Goal: Task Accomplishment & Management: Manage account settings

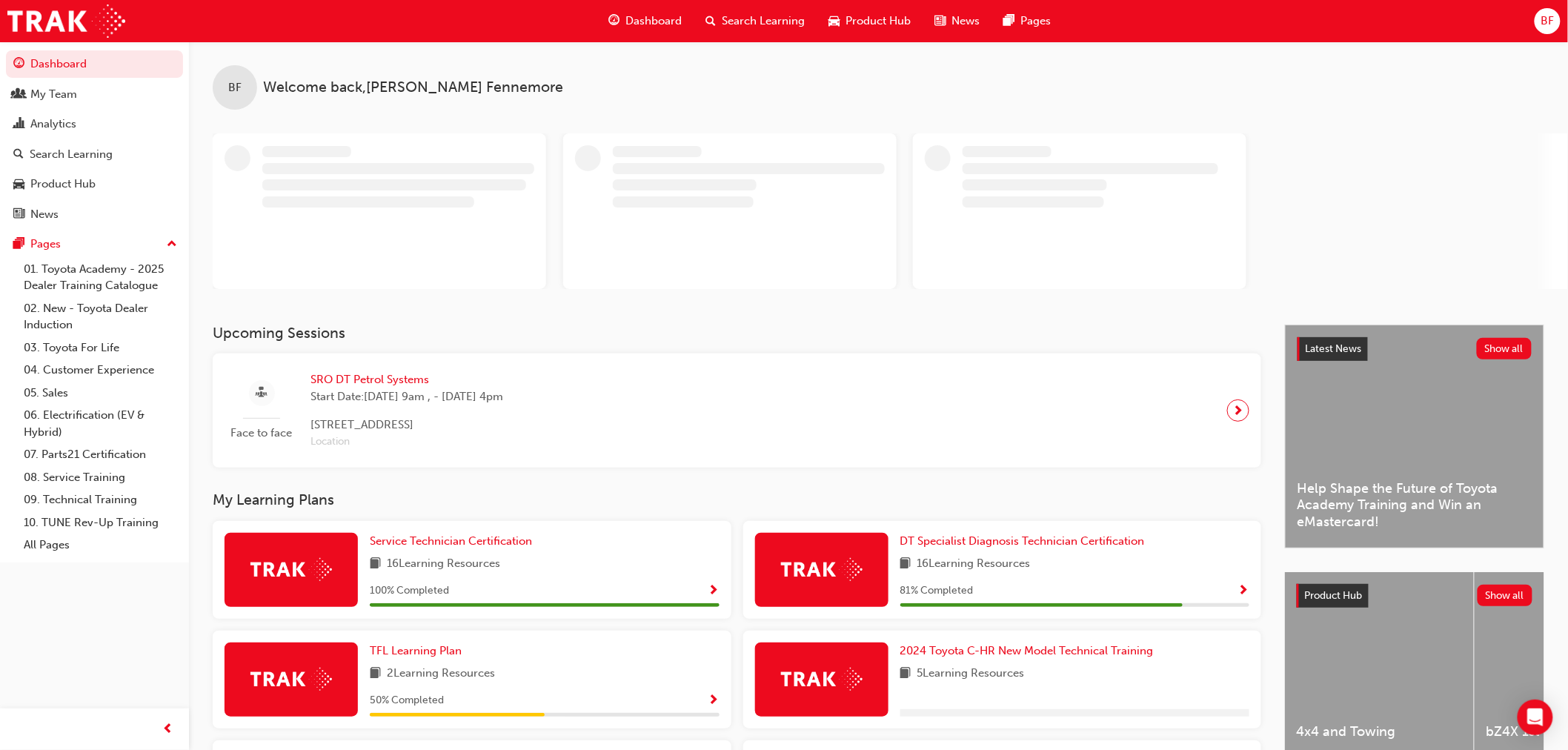
click at [1539, 25] on div "BF" at bounding box center [1547, 20] width 26 height 26
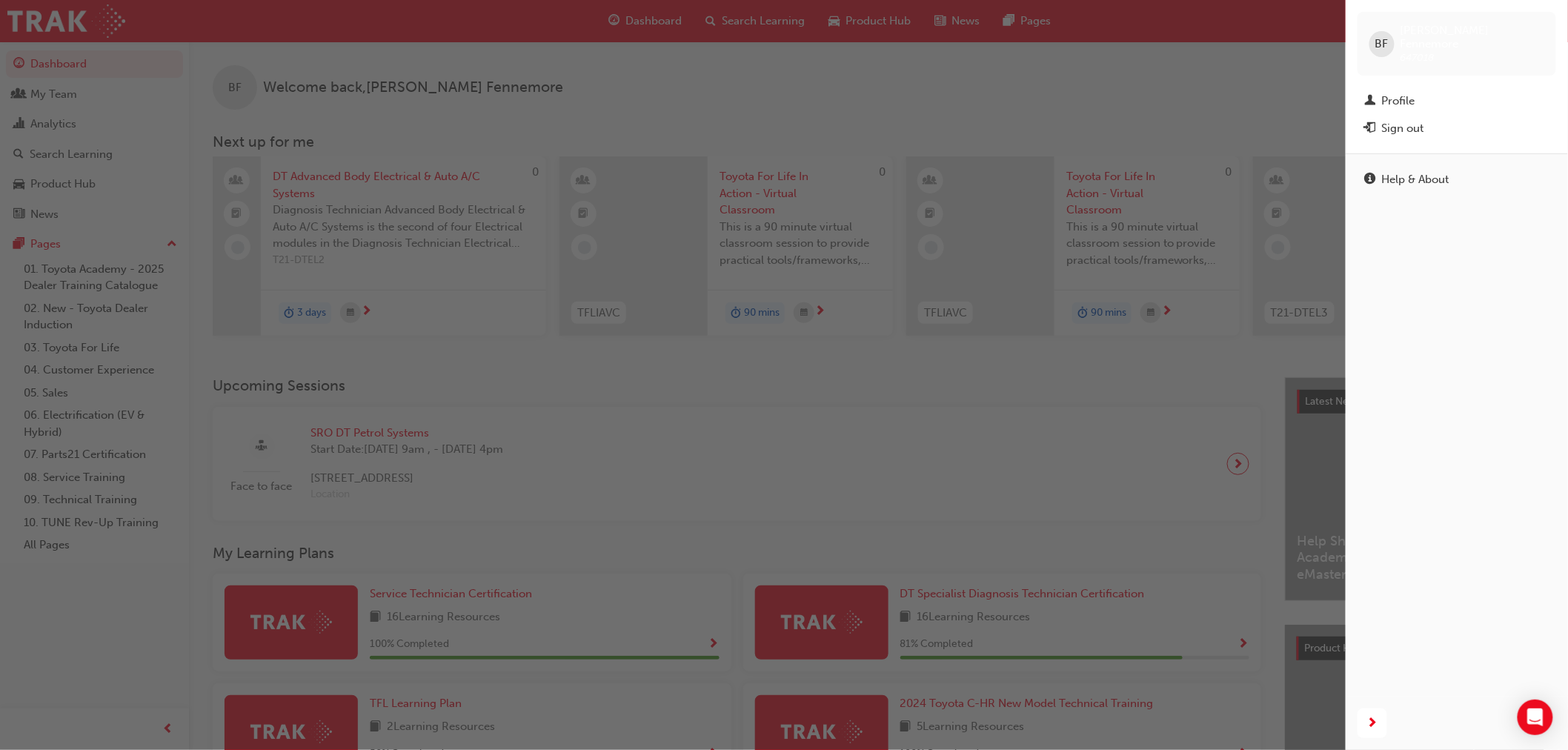
click at [1371, 34] on div "BF" at bounding box center [1382, 43] width 25 height 26
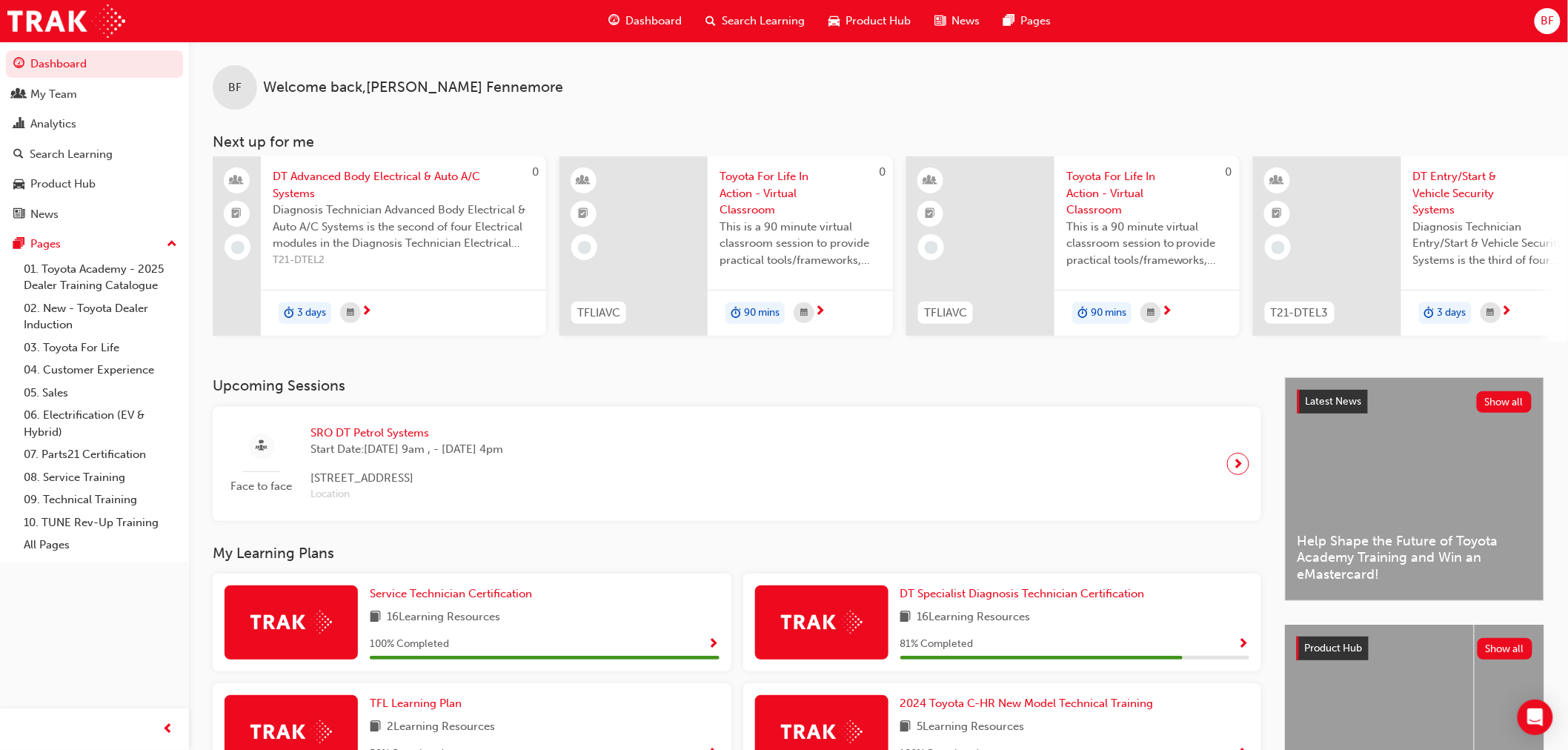
click at [1543, 27] on span "BF" at bounding box center [1547, 20] width 13 height 17
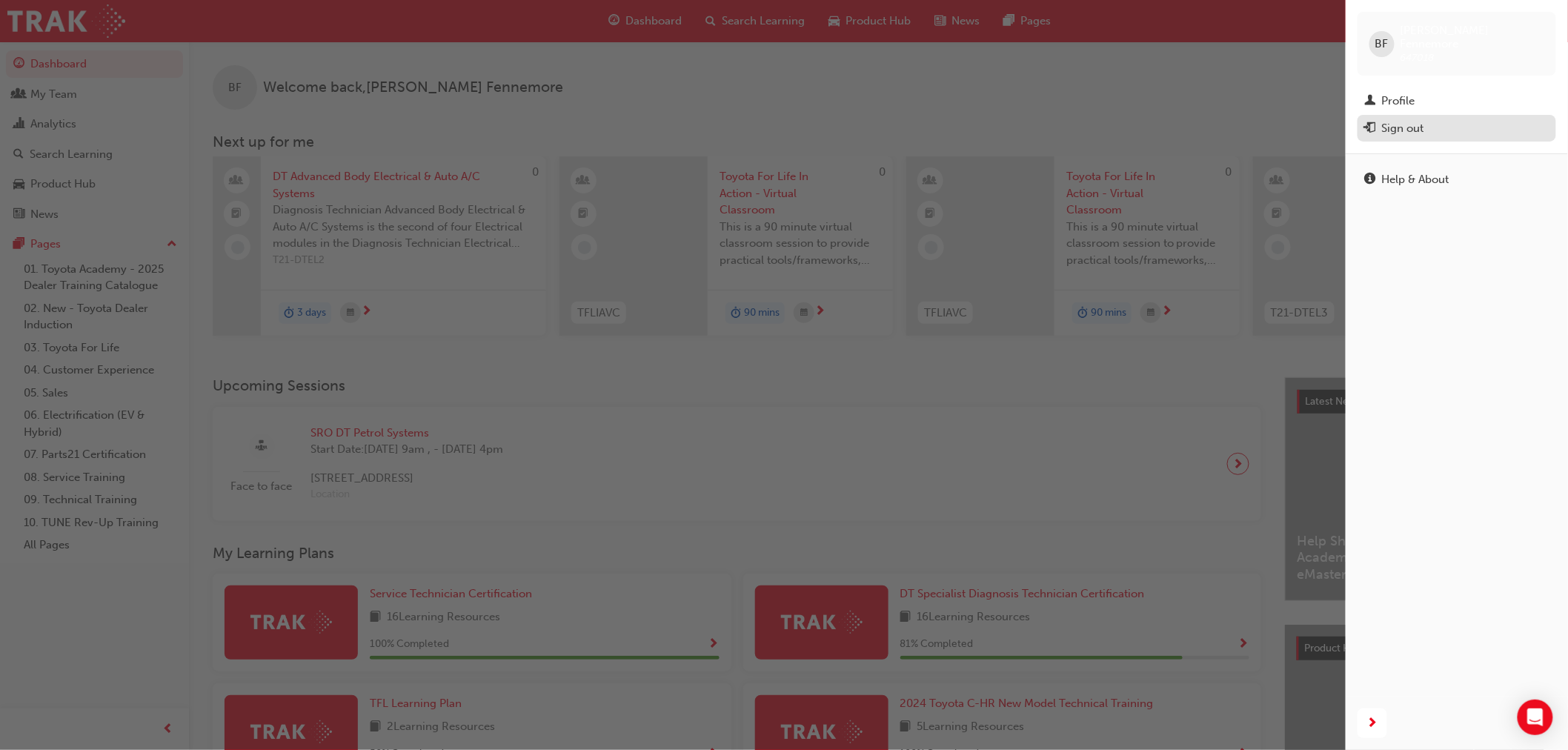
click at [1462, 119] on div "Sign out" at bounding box center [1457, 128] width 184 height 19
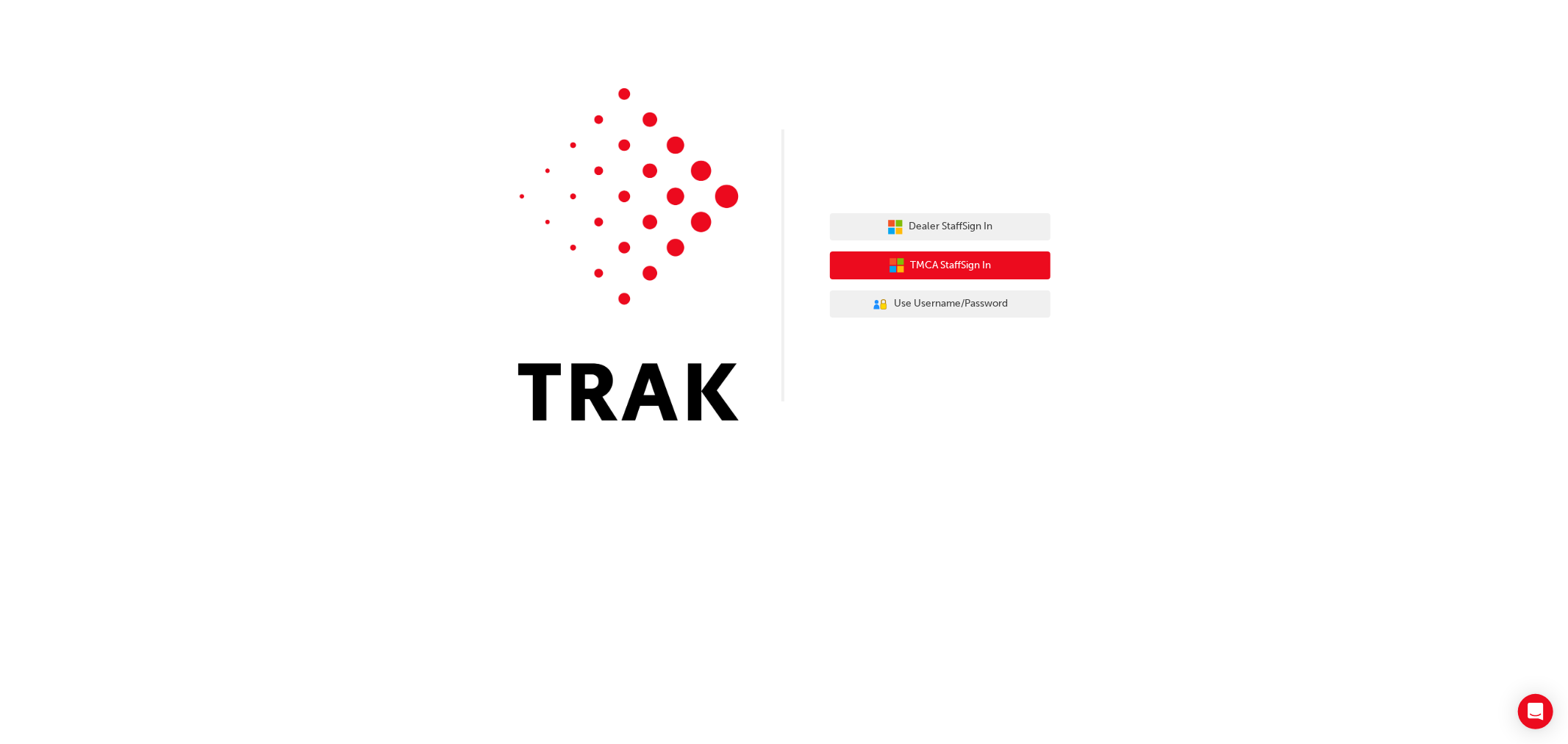
click at [968, 262] on span "TMCA Staff Sign In" at bounding box center [952, 265] width 81 height 17
click at [992, 269] on span "TMCA Staff Sign In" at bounding box center [952, 265] width 81 height 17
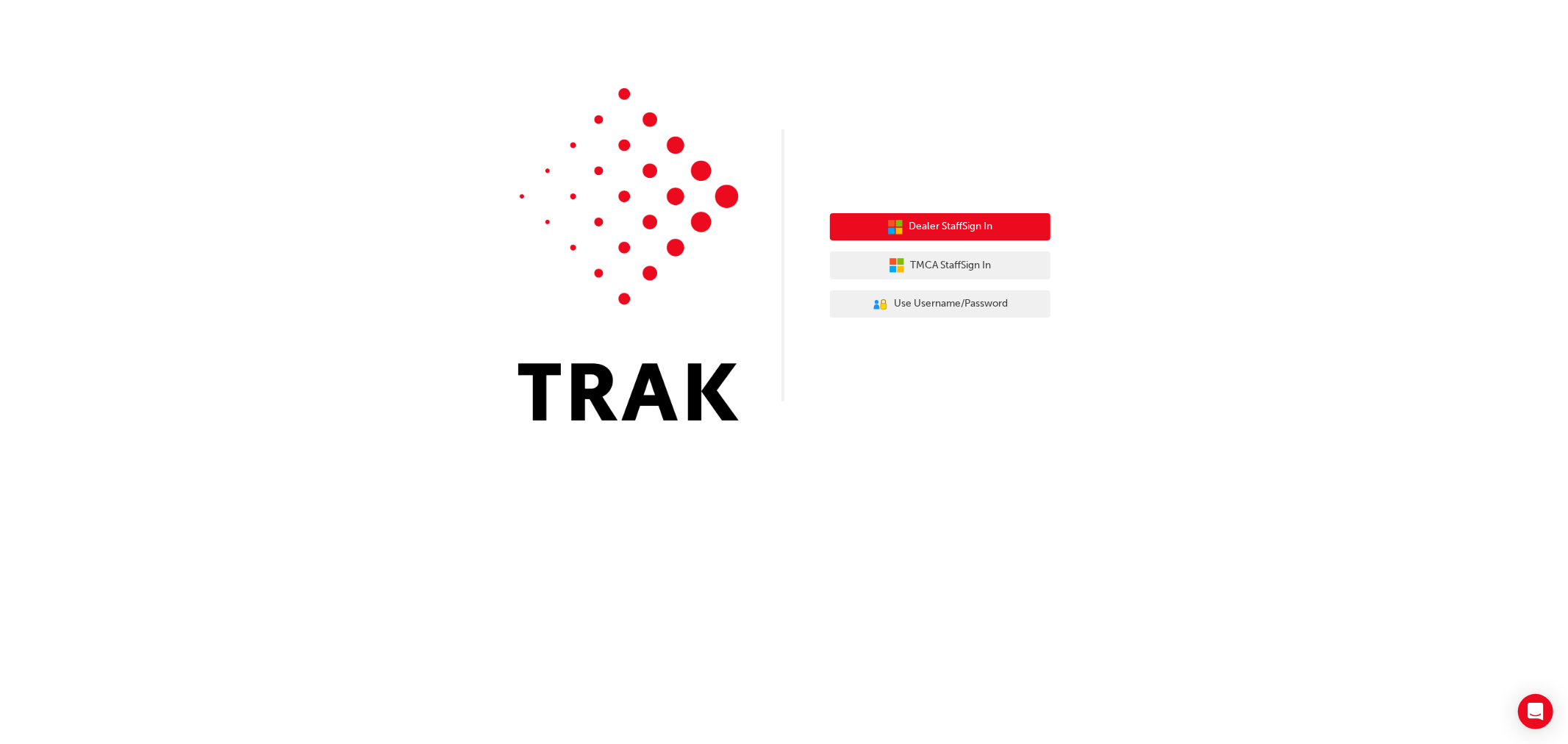
click at [934, 226] on span "Dealer Staff Sign In" at bounding box center [951, 226] width 83 height 17
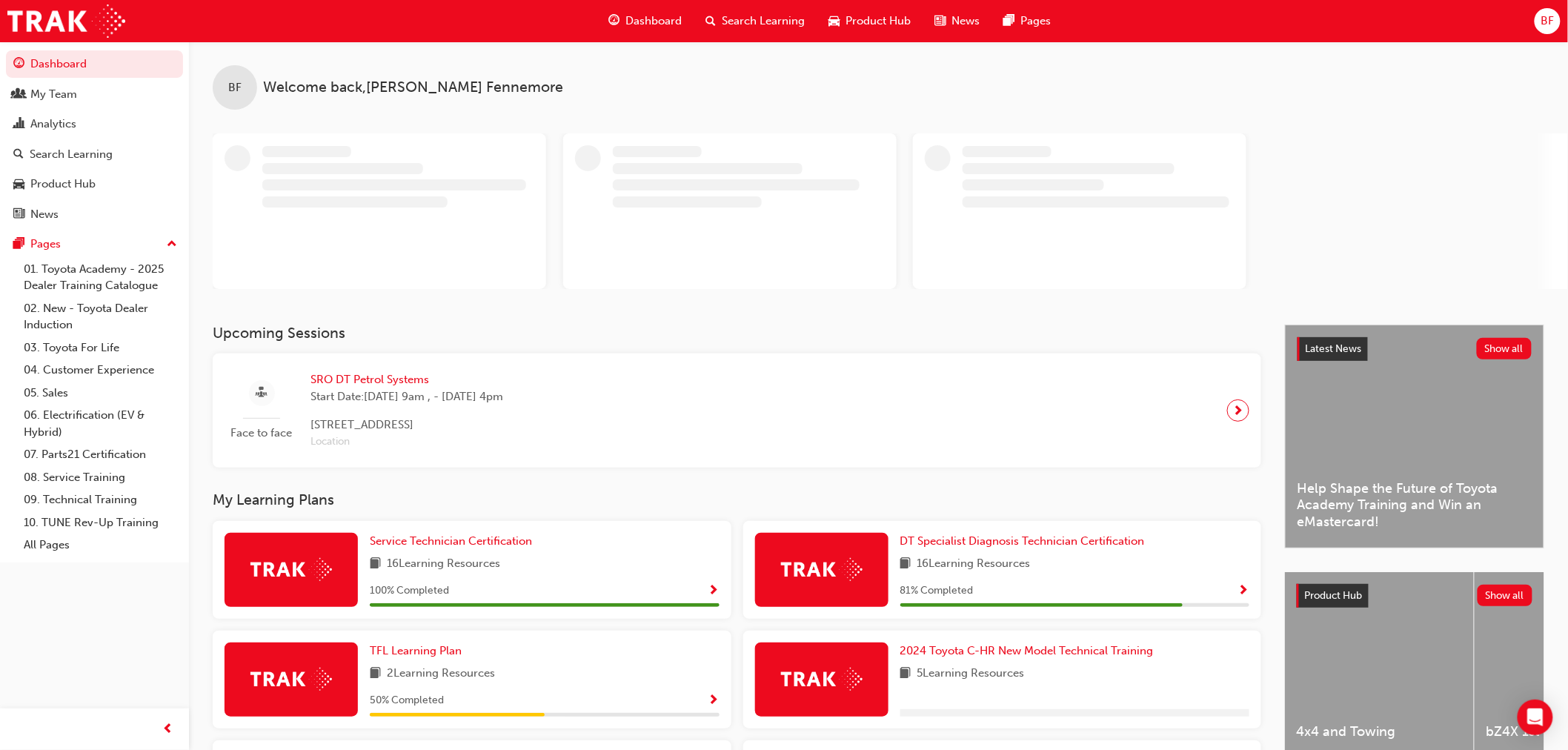
click at [1545, 12] on span "BF" at bounding box center [1547, 20] width 13 height 17
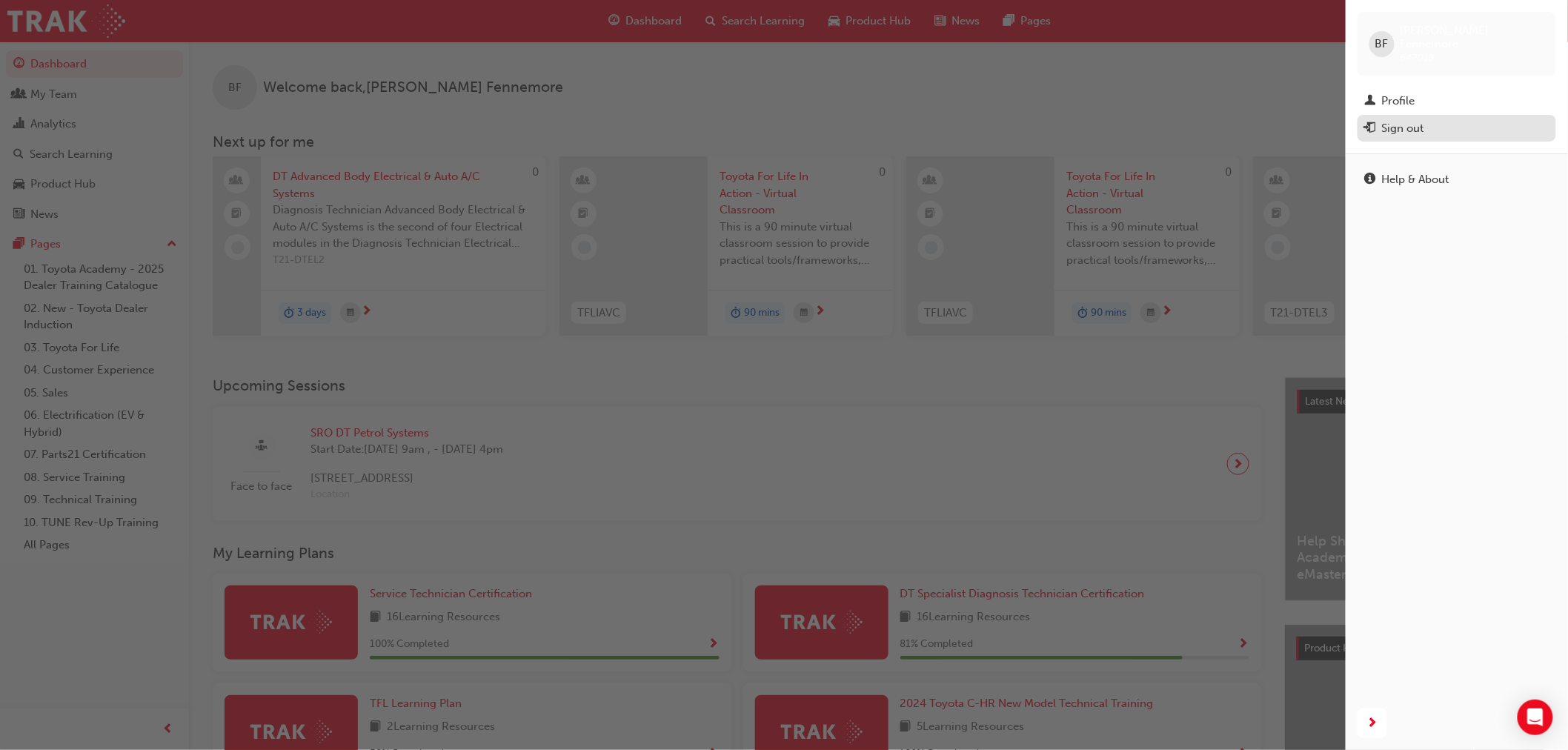
click at [1405, 120] on div "Sign out" at bounding box center [1403, 128] width 42 height 17
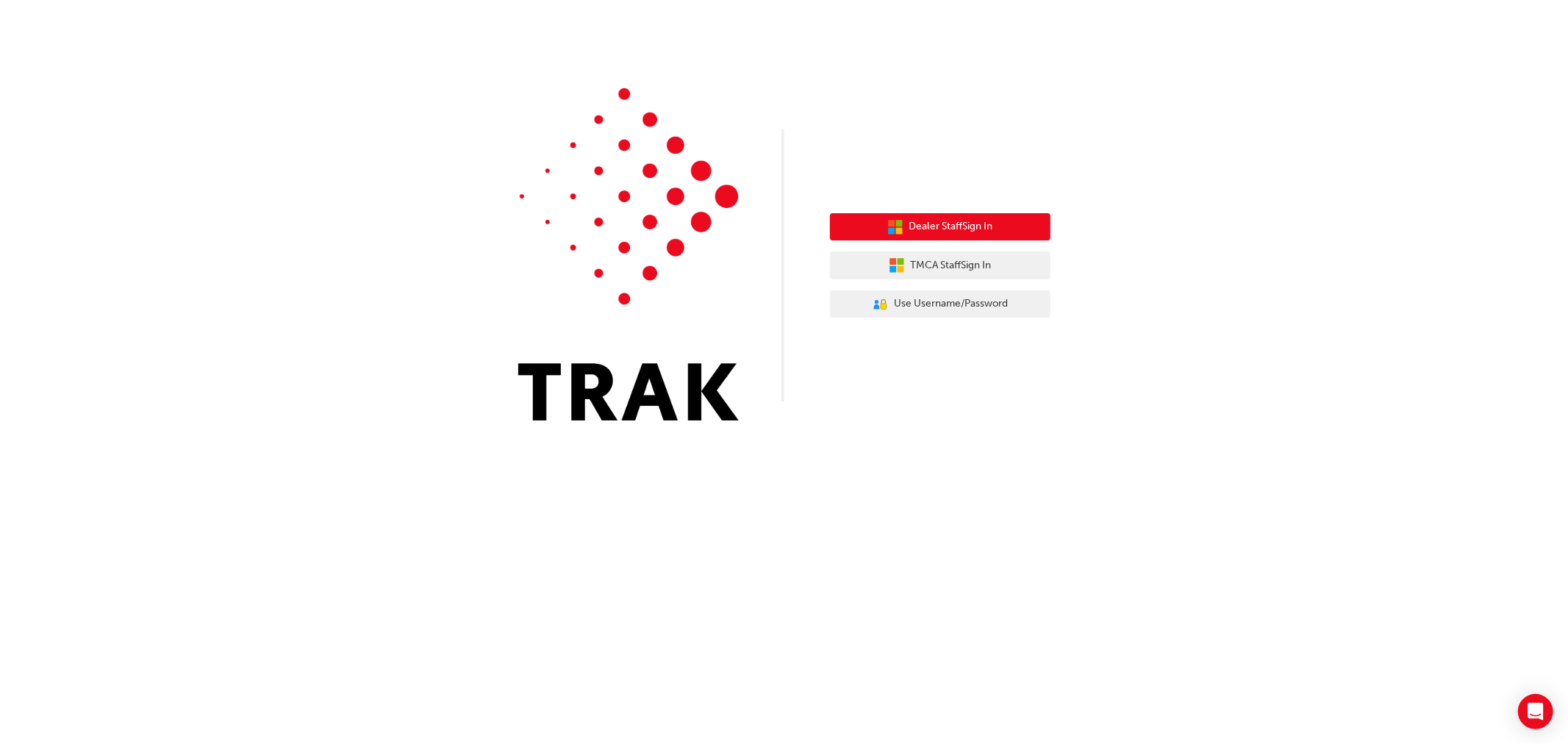
click at [937, 231] on span "Dealer Staff Sign In" at bounding box center [951, 226] width 83 height 17
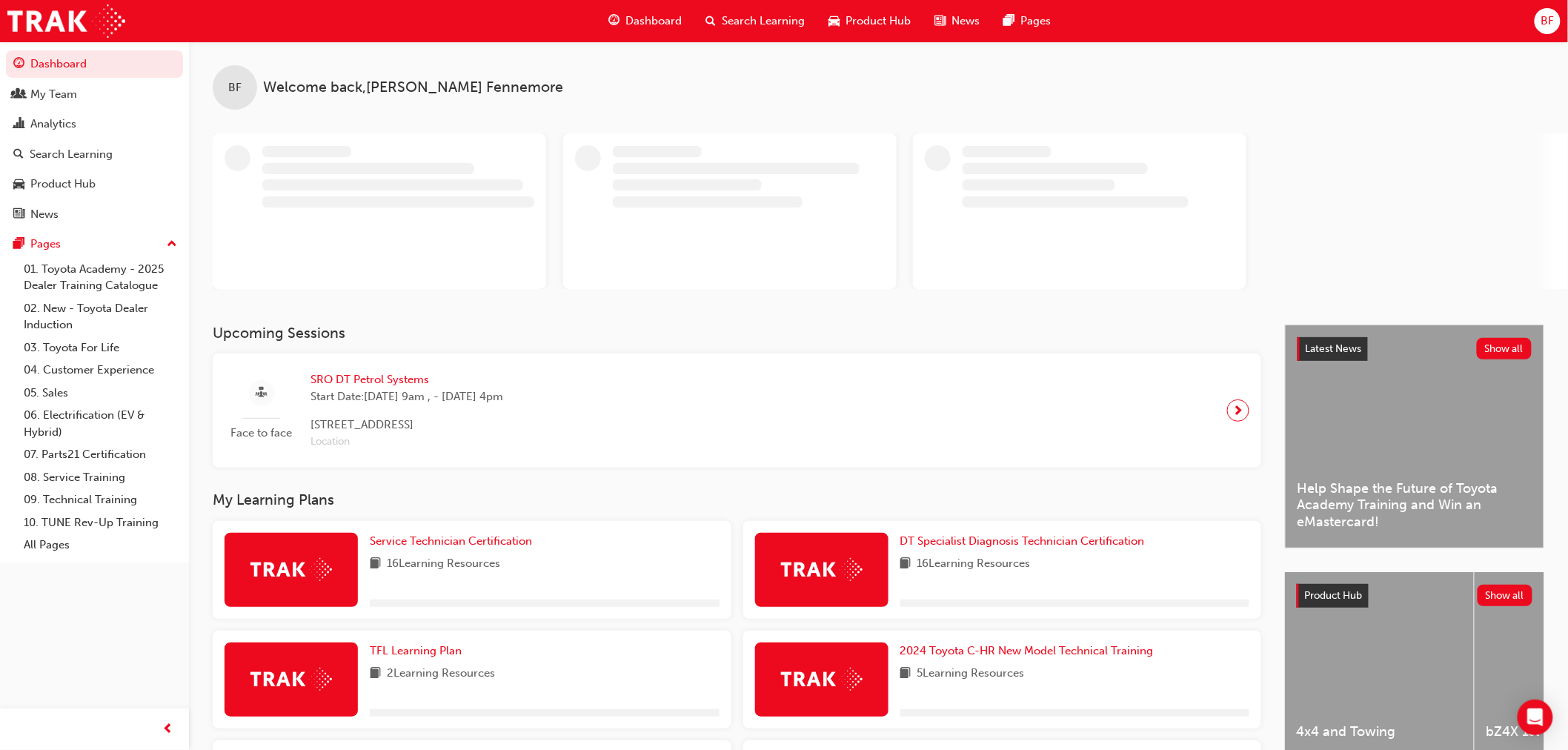
click at [1543, 22] on span "BF" at bounding box center [1547, 20] width 13 height 17
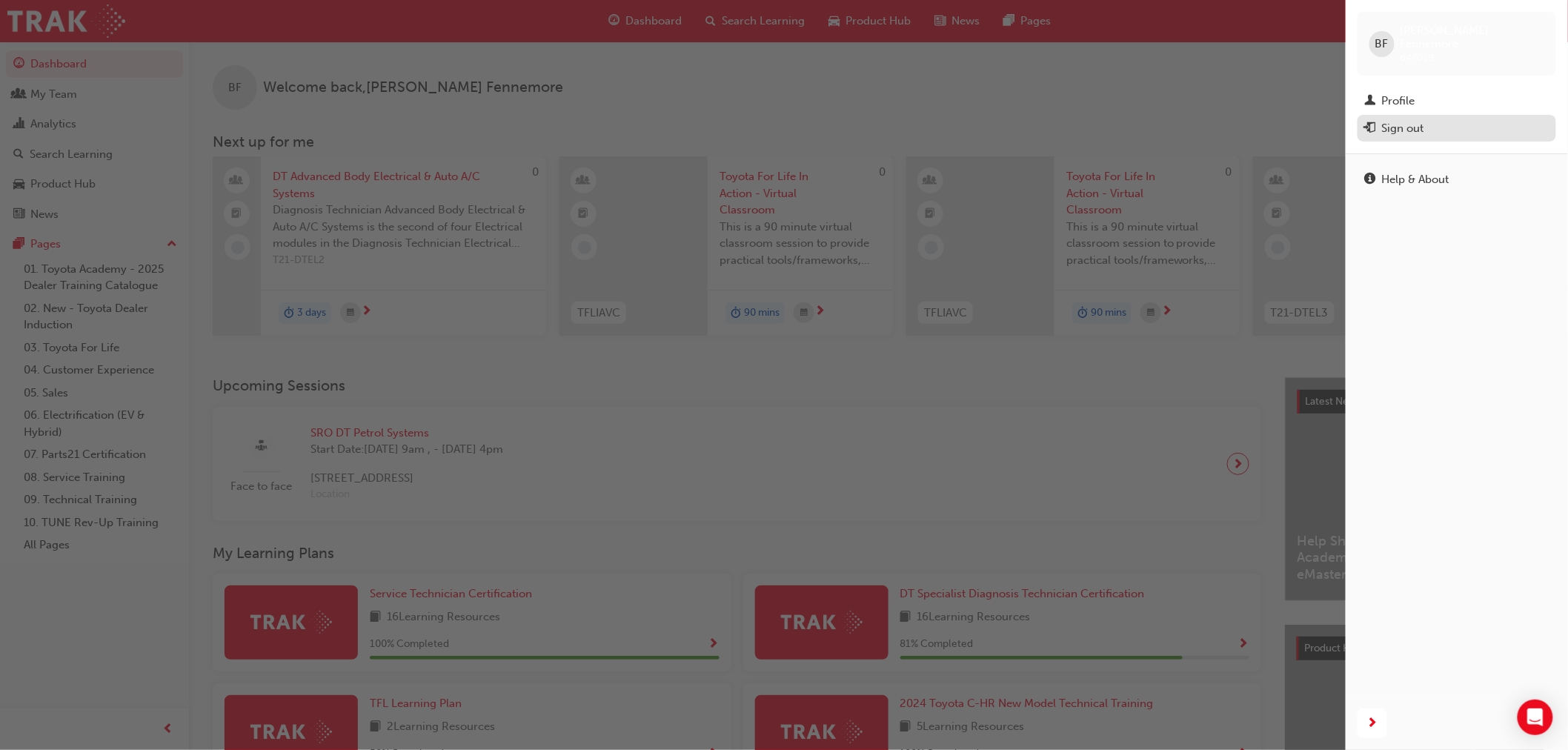
click at [1416, 120] on div "Sign out" at bounding box center [1403, 128] width 42 height 17
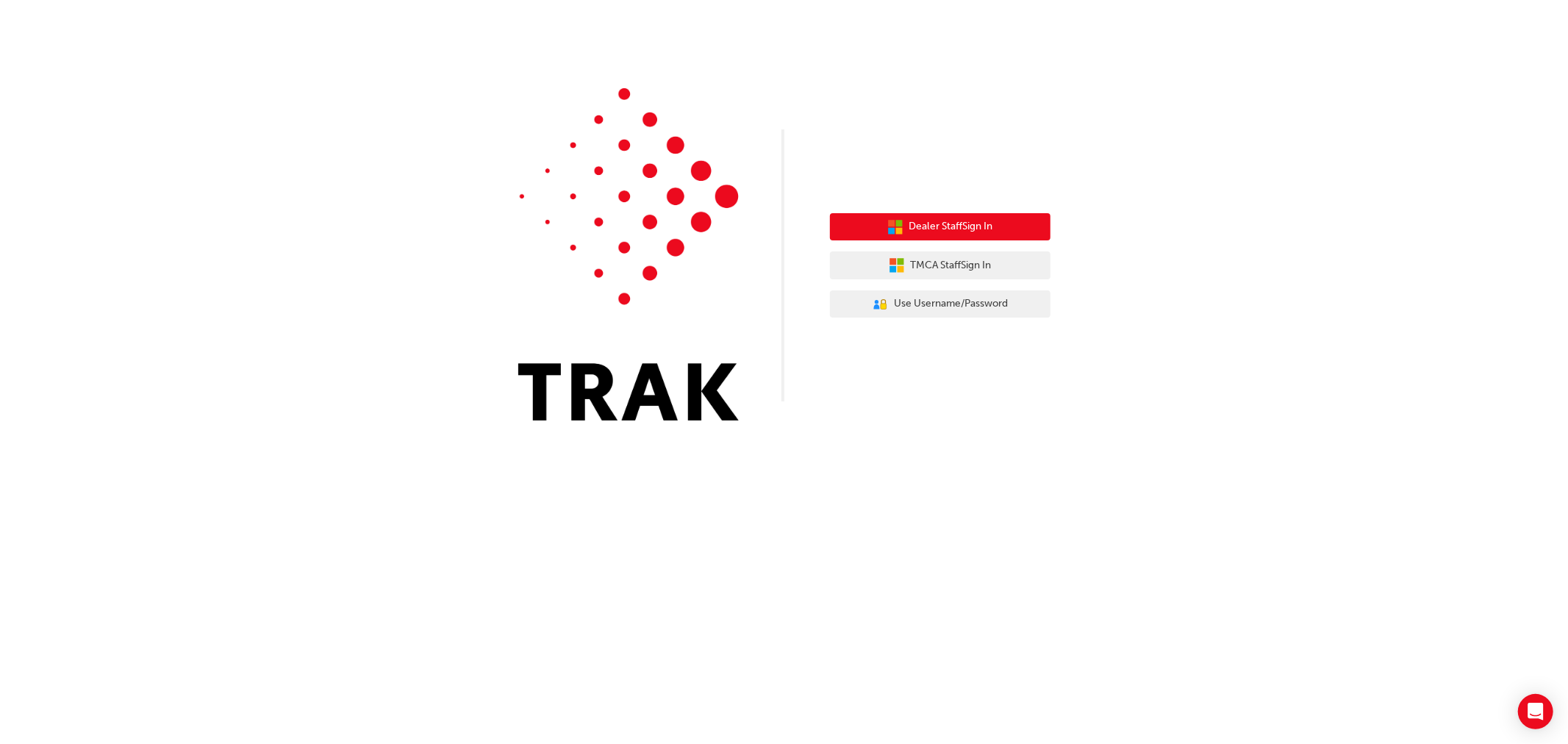
click at [989, 232] on span "Dealer Staff Sign In" at bounding box center [951, 226] width 83 height 17
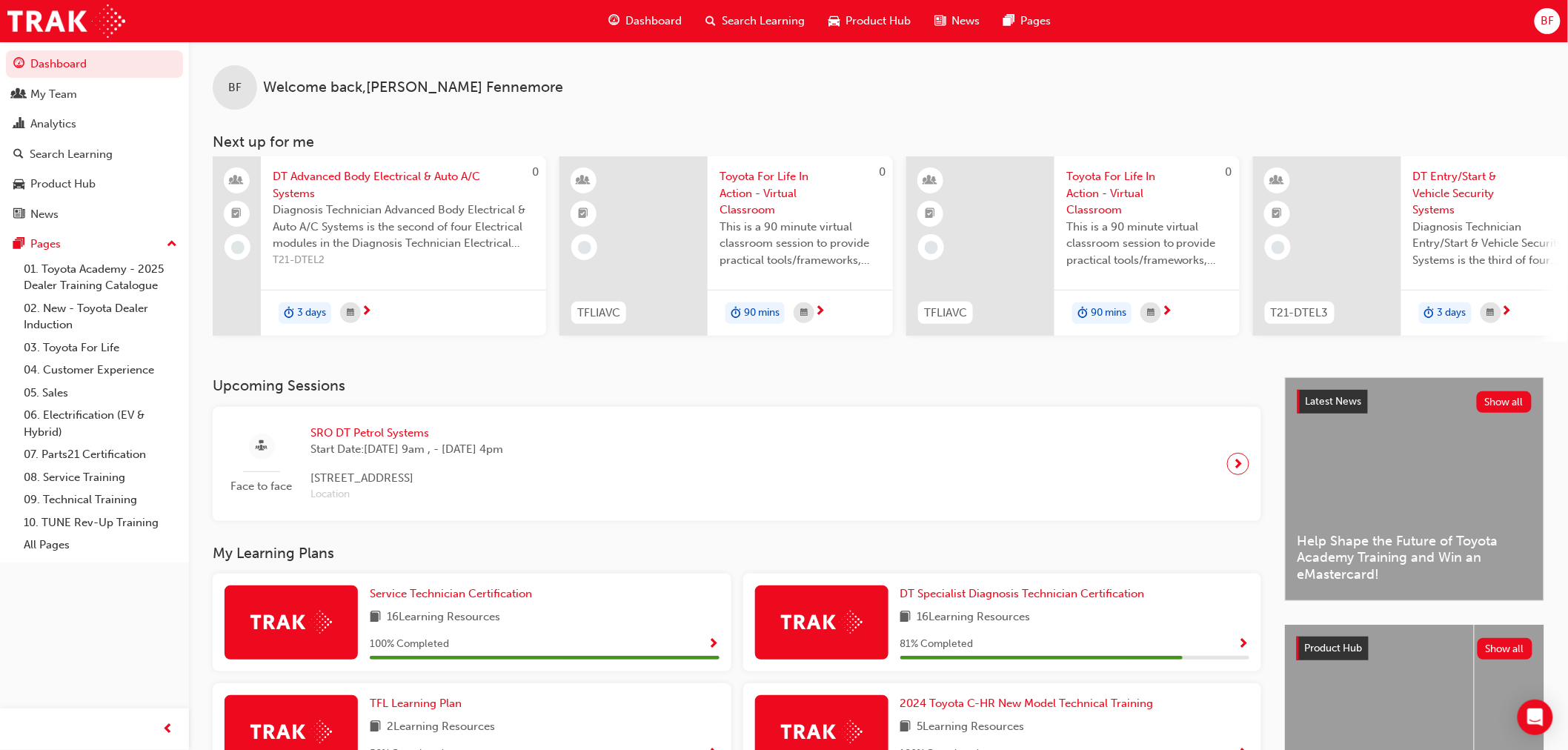
click at [1541, 19] on span "BF" at bounding box center [1547, 20] width 13 height 17
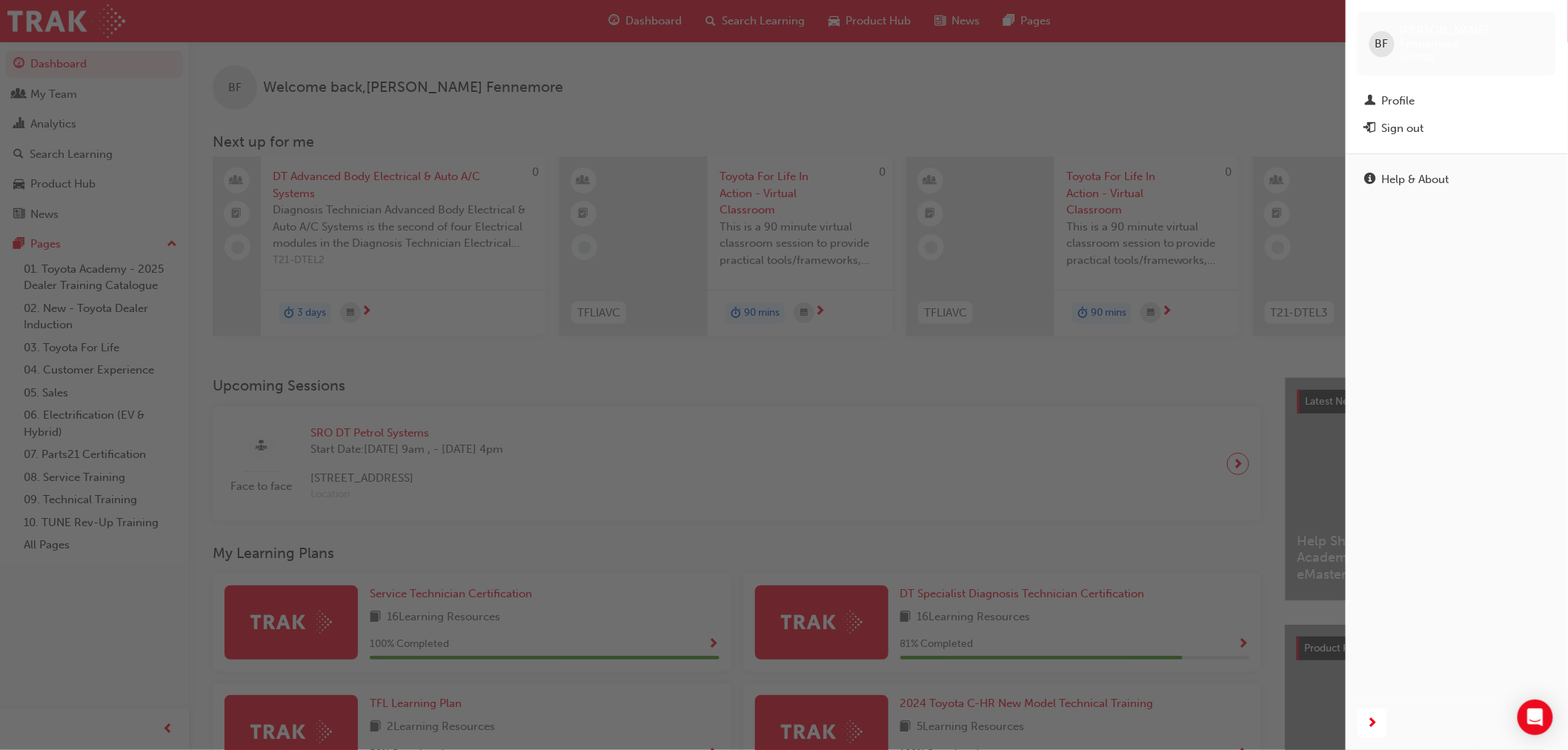
click at [1403, 120] on div "Sign out" at bounding box center [1403, 128] width 42 height 17
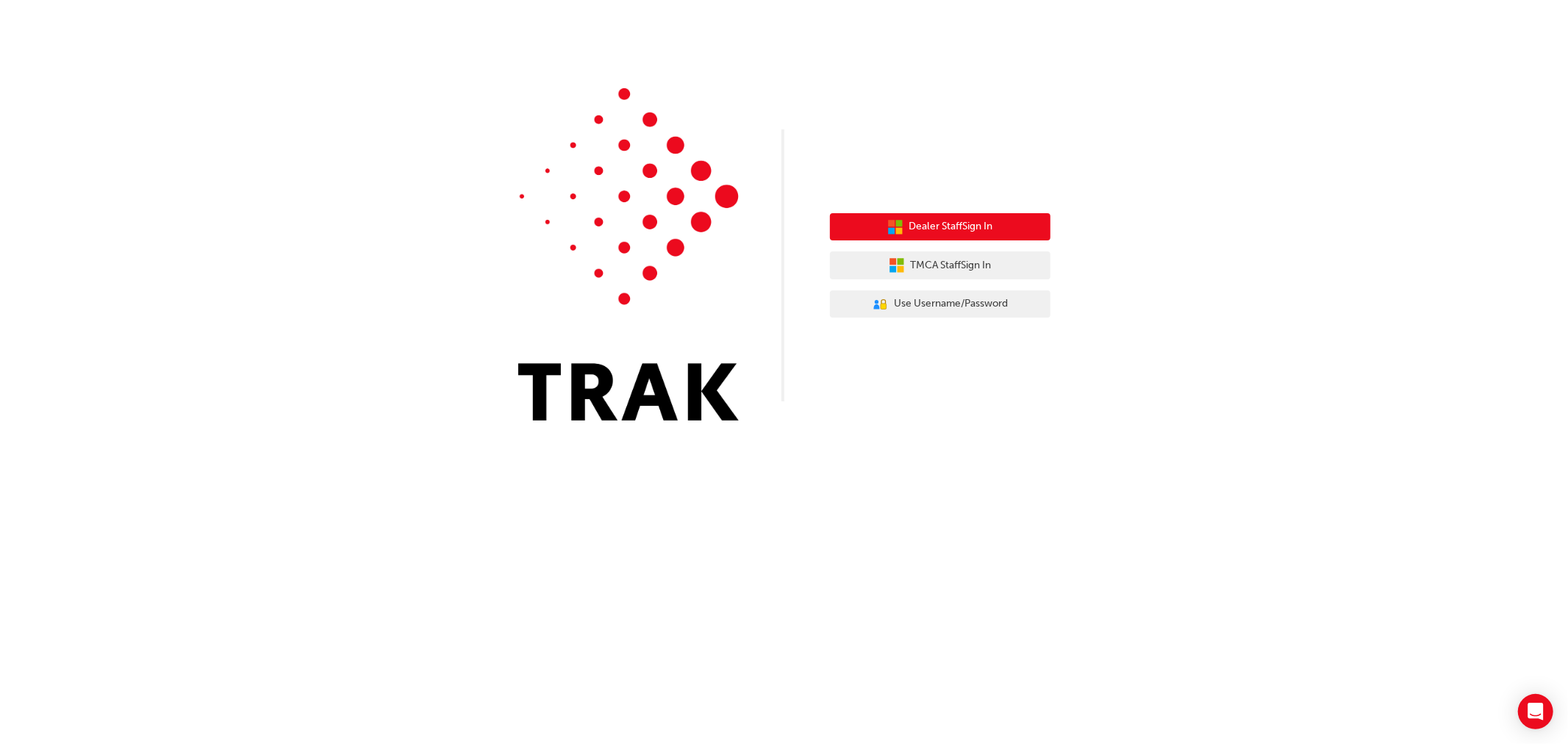
click at [993, 229] on span "Dealer Staff Sign In" at bounding box center [951, 226] width 83 height 17
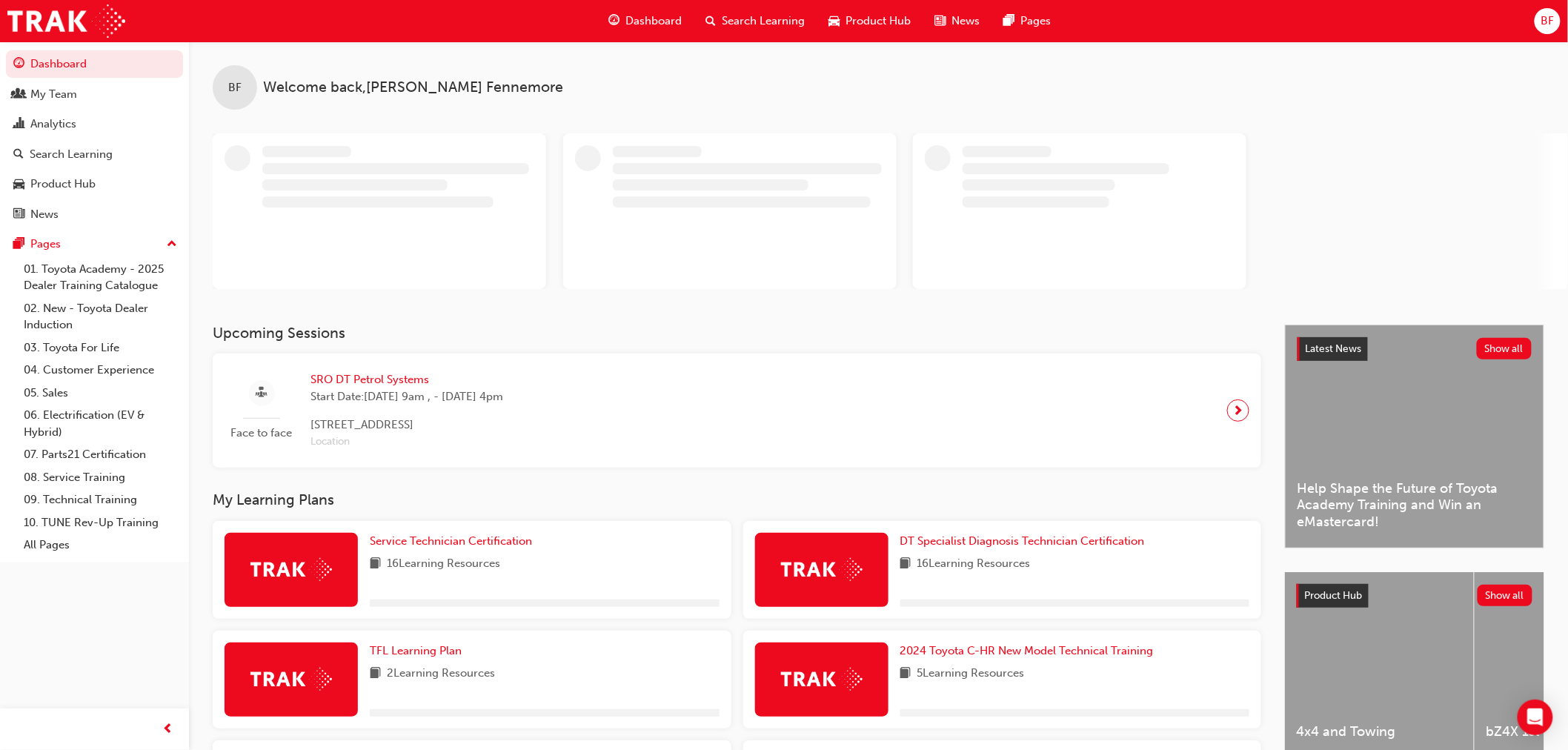
click at [1548, 28] on span "BF" at bounding box center [1547, 20] width 13 height 17
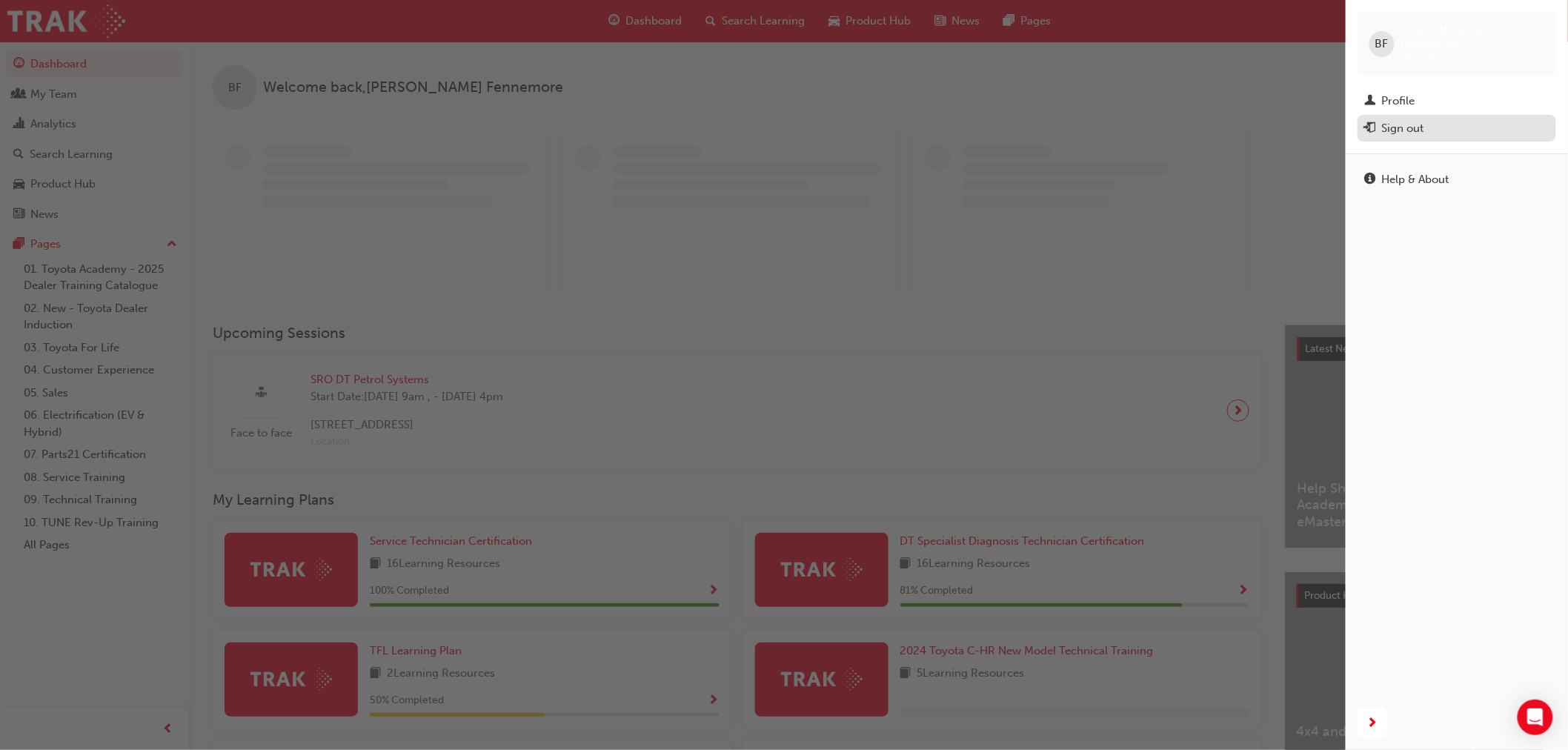
click at [1384, 121] on div "Sign out" at bounding box center [1403, 128] width 42 height 17
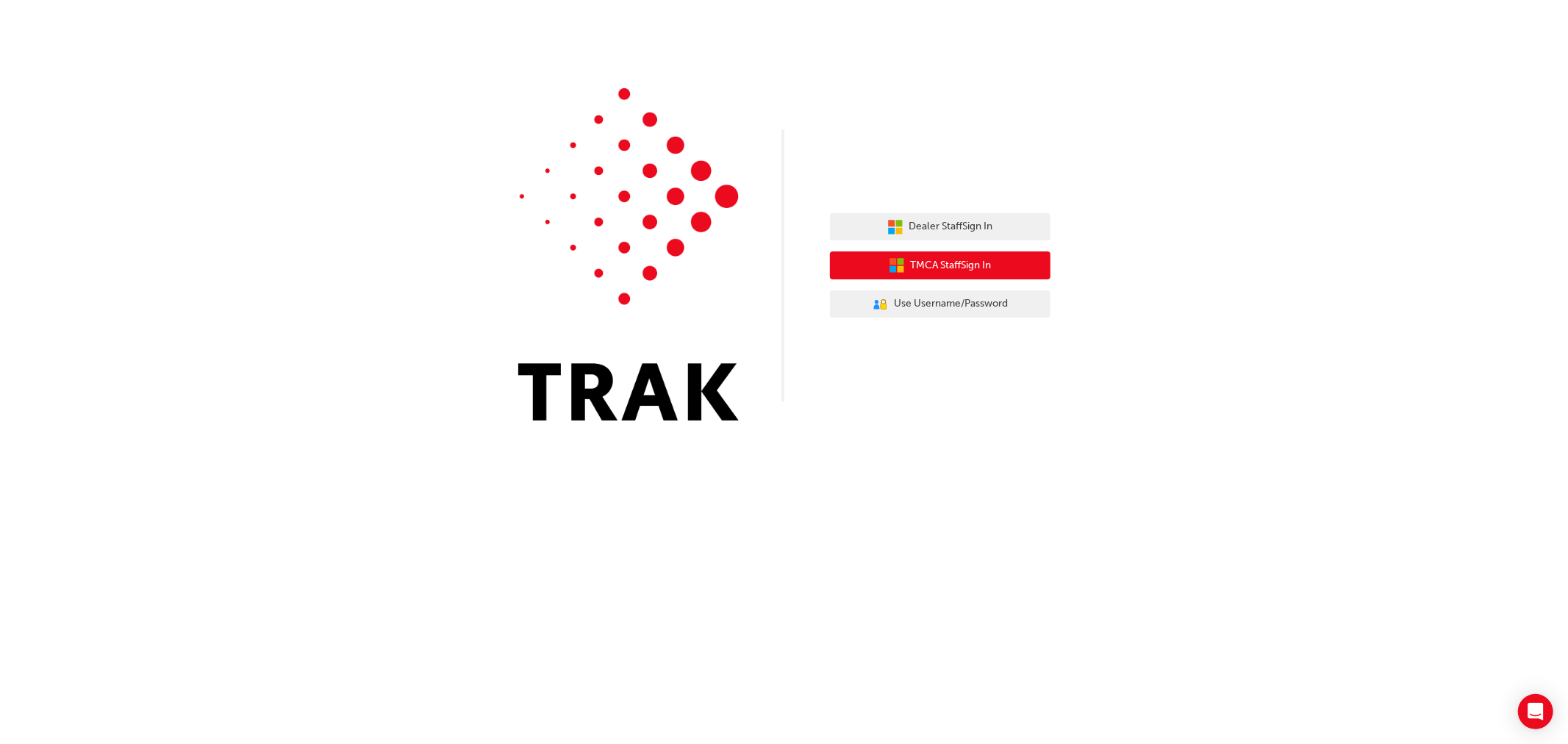
click at [950, 251] on div "Dealer Staff Sign In TMCA Staff Sign In User Authentication Icon - Blue Person,…" at bounding box center [940, 265] width 220 height 127
click at [953, 258] on span "TMCA Staff Sign In" at bounding box center [952, 265] width 81 height 17
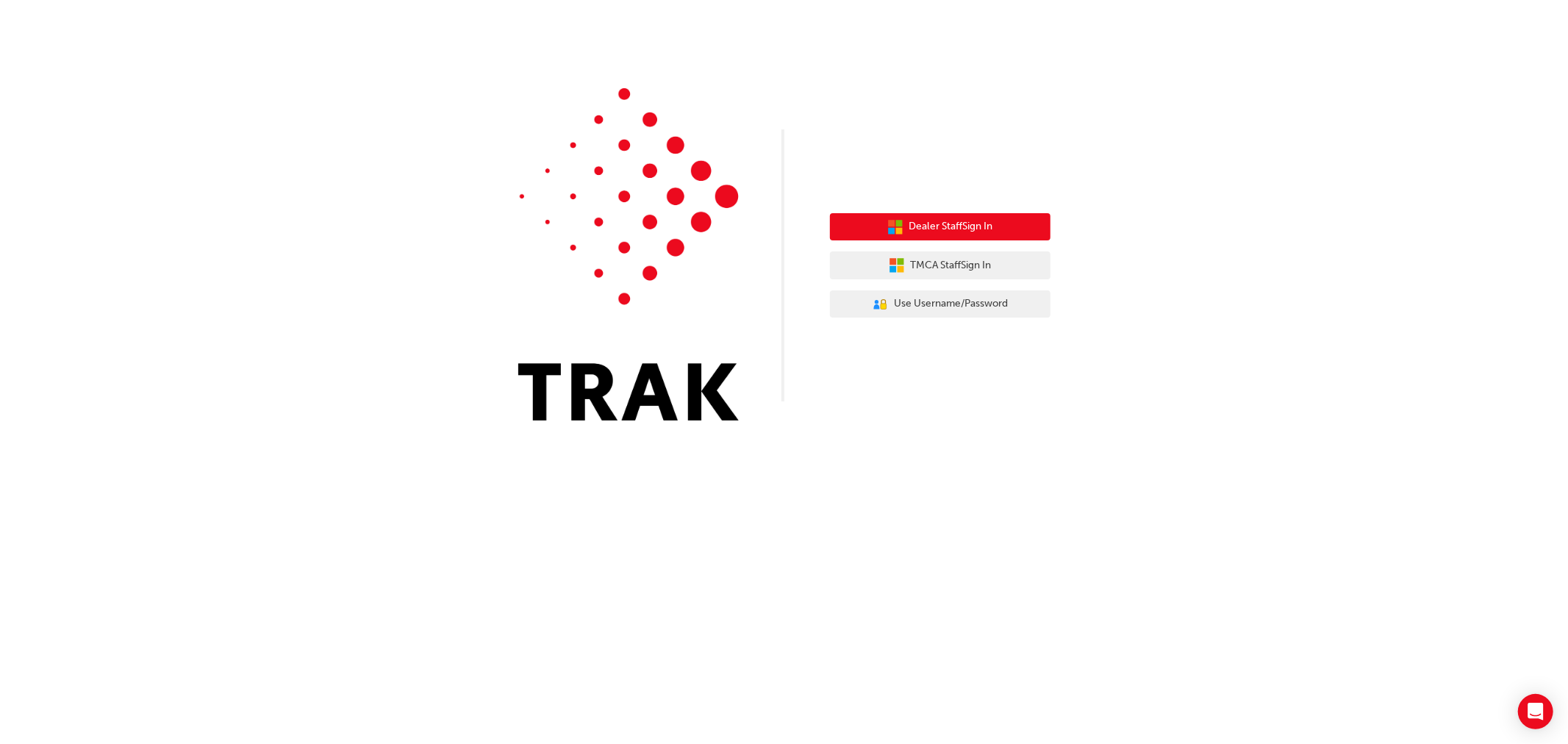
click at [961, 232] on span "Dealer Staff Sign In" at bounding box center [951, 226] width 83 height 17
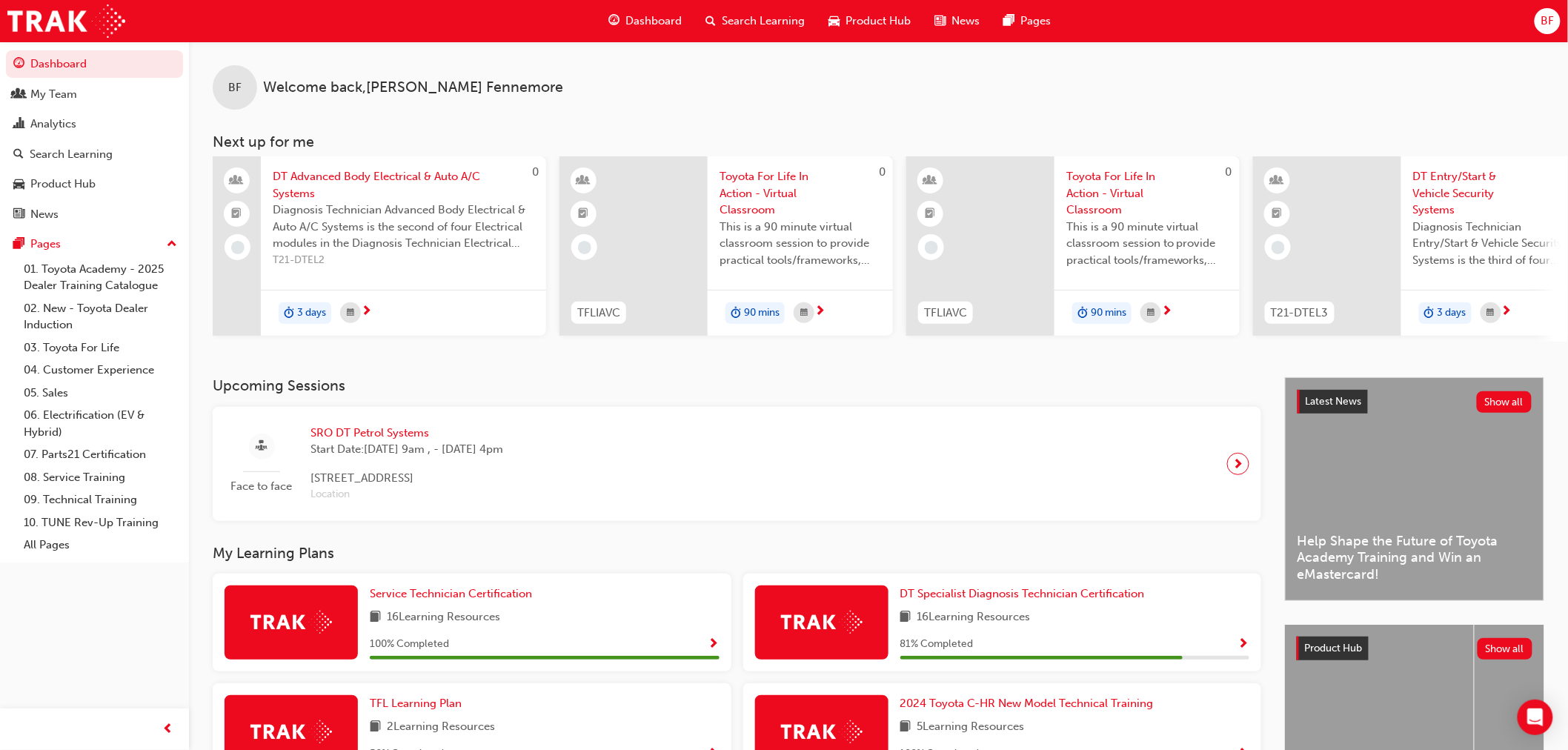
click at [1552, 30] on span "BF" at bounding box center [1547, 20] width 13 height 17
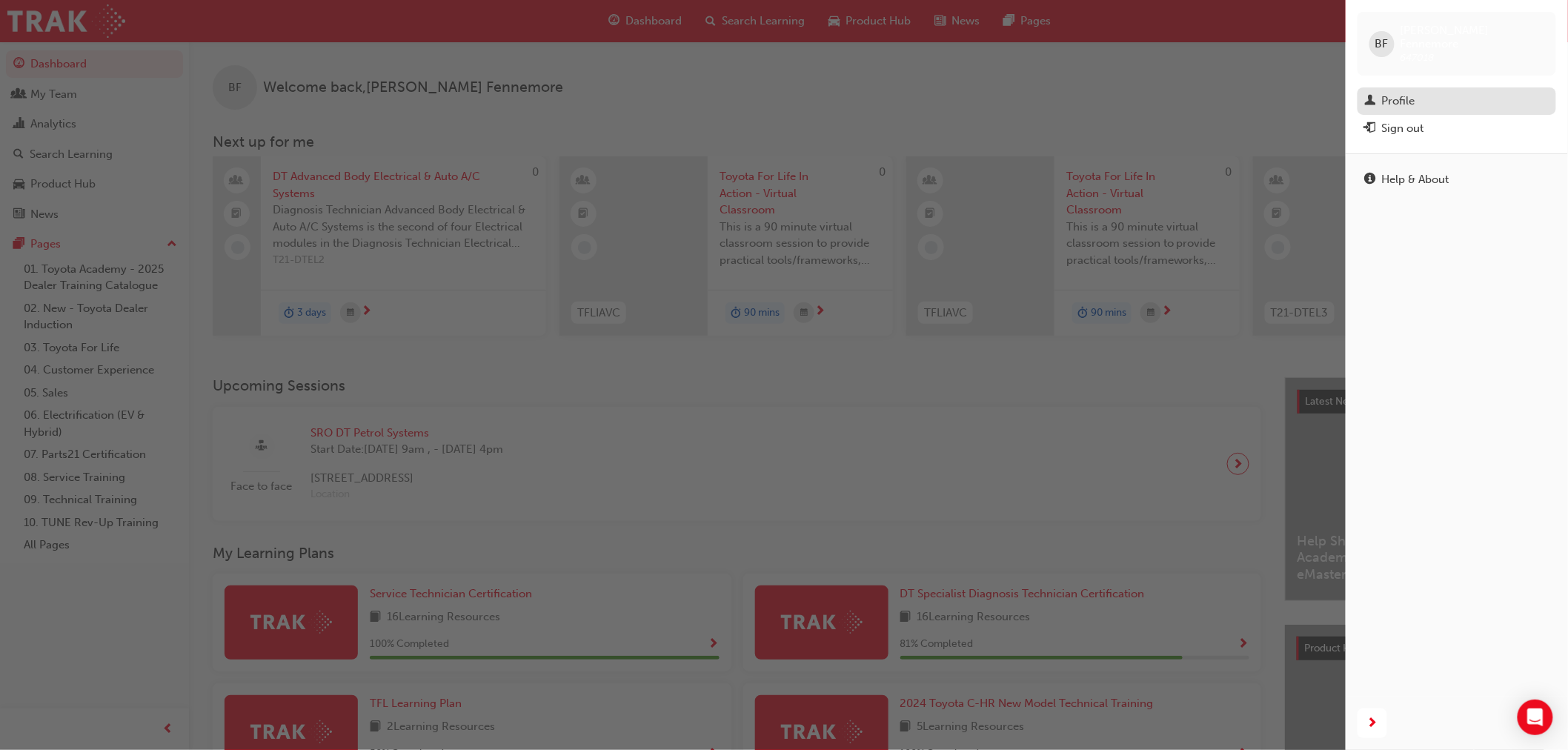
click at [1426, 92] on div "Profile" at bounding box center [1457, 101] width 184 height 19
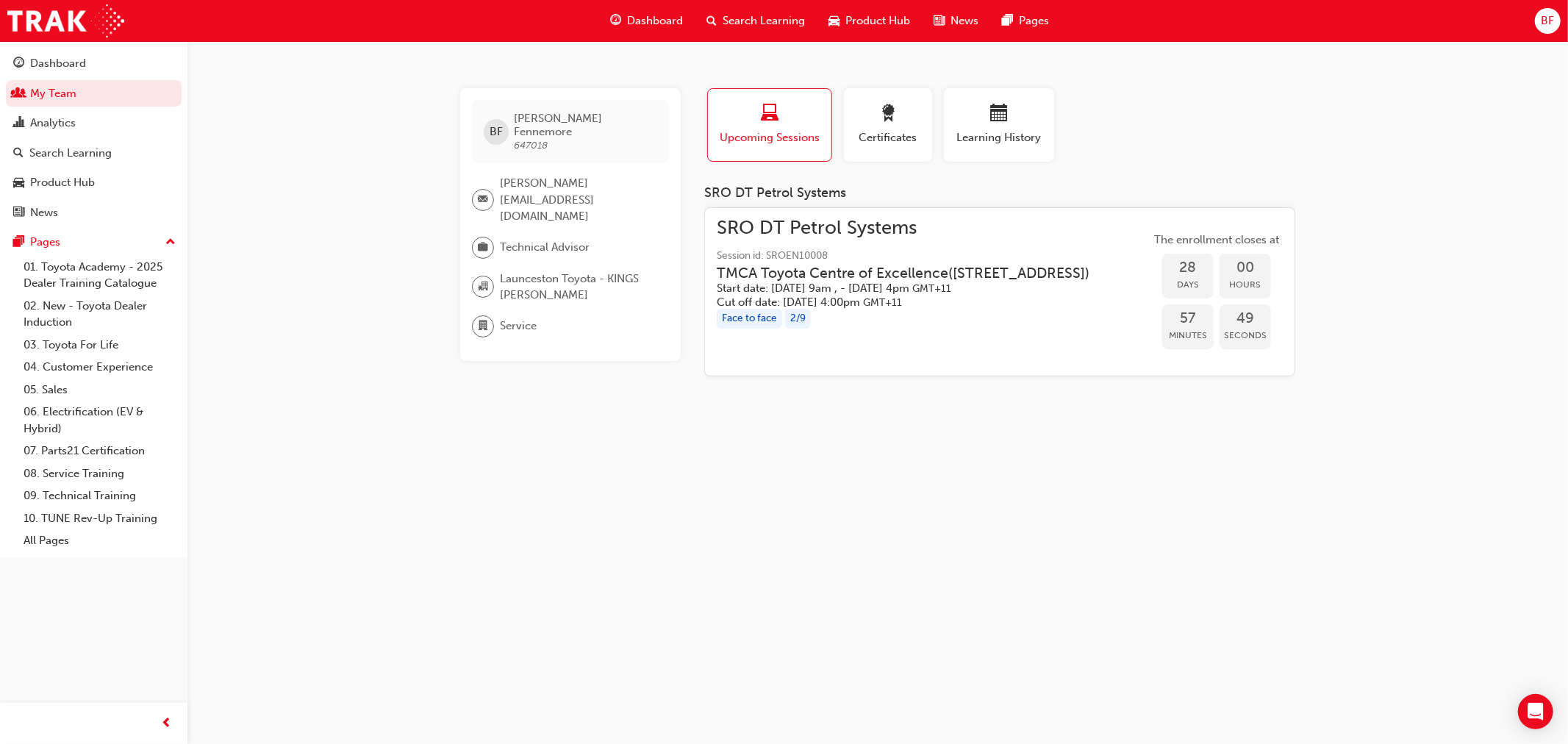
click at [1554, 16] on span "BF" at bounding box center [1547, 20] width 13 height 17
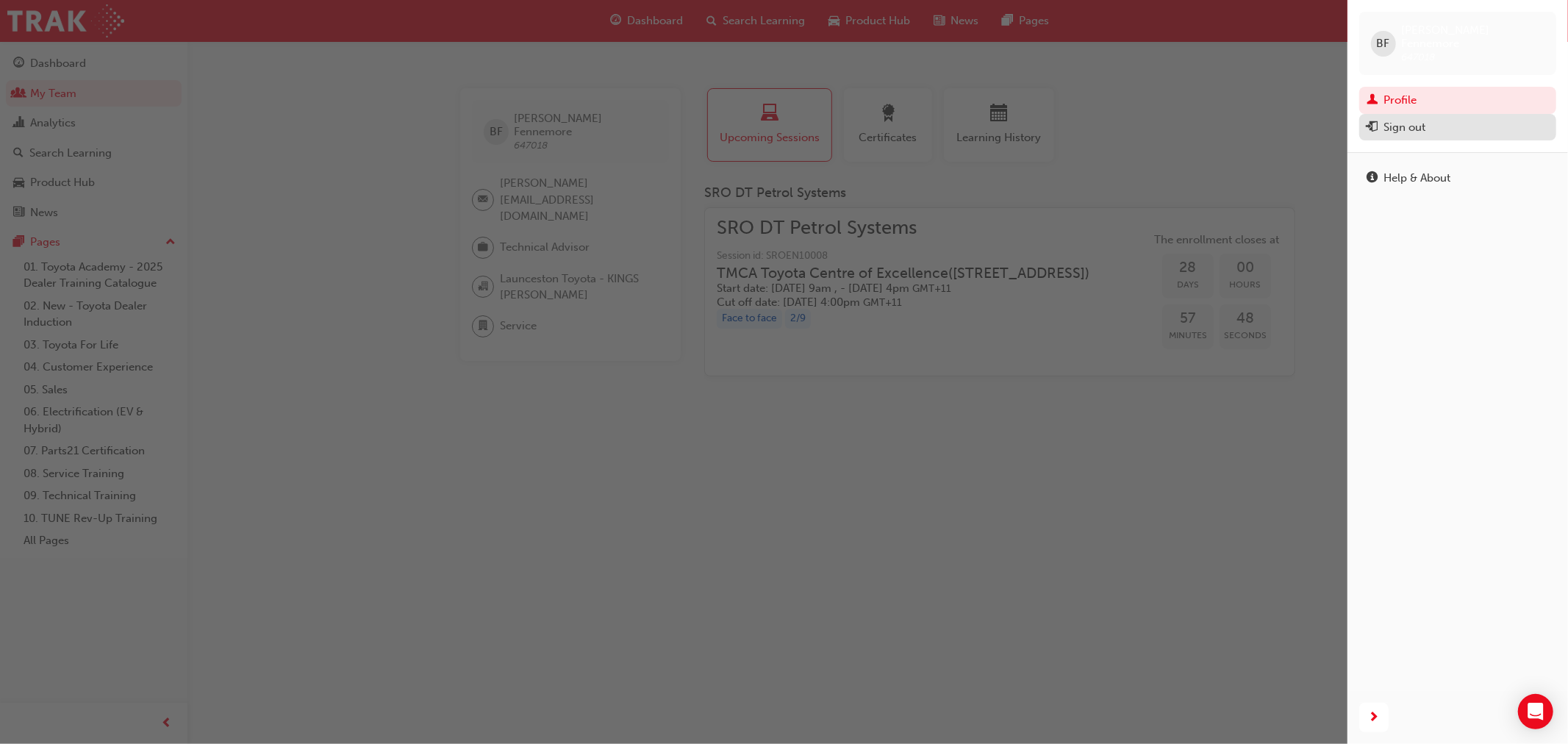
click at [1422, 119] on div "Sign out" at bounding box center [1405, 127] width 42 height 17
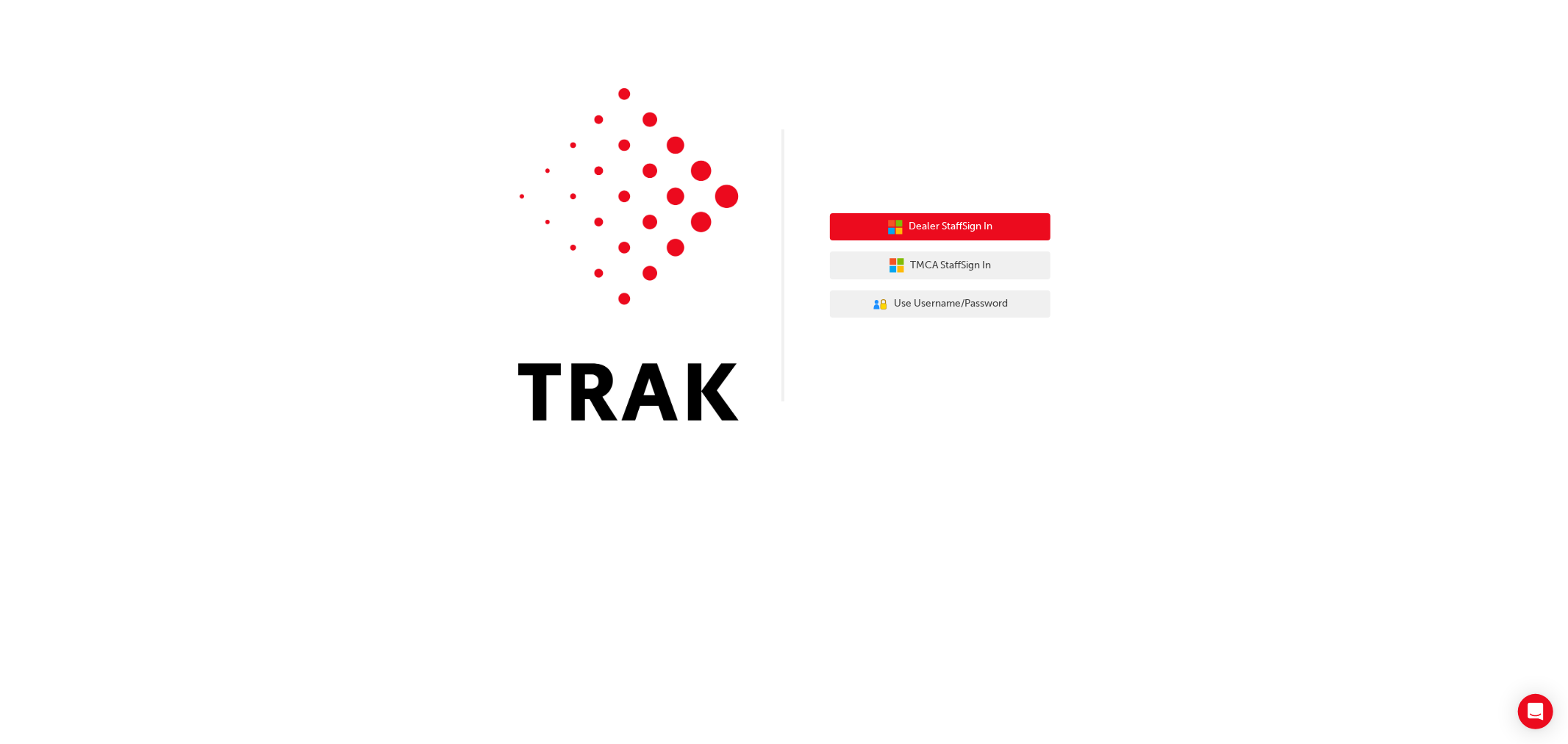
click at [979, 222] on span "Dealer Staff Sign In" at bounding box center [951, 226] width 83 height 17
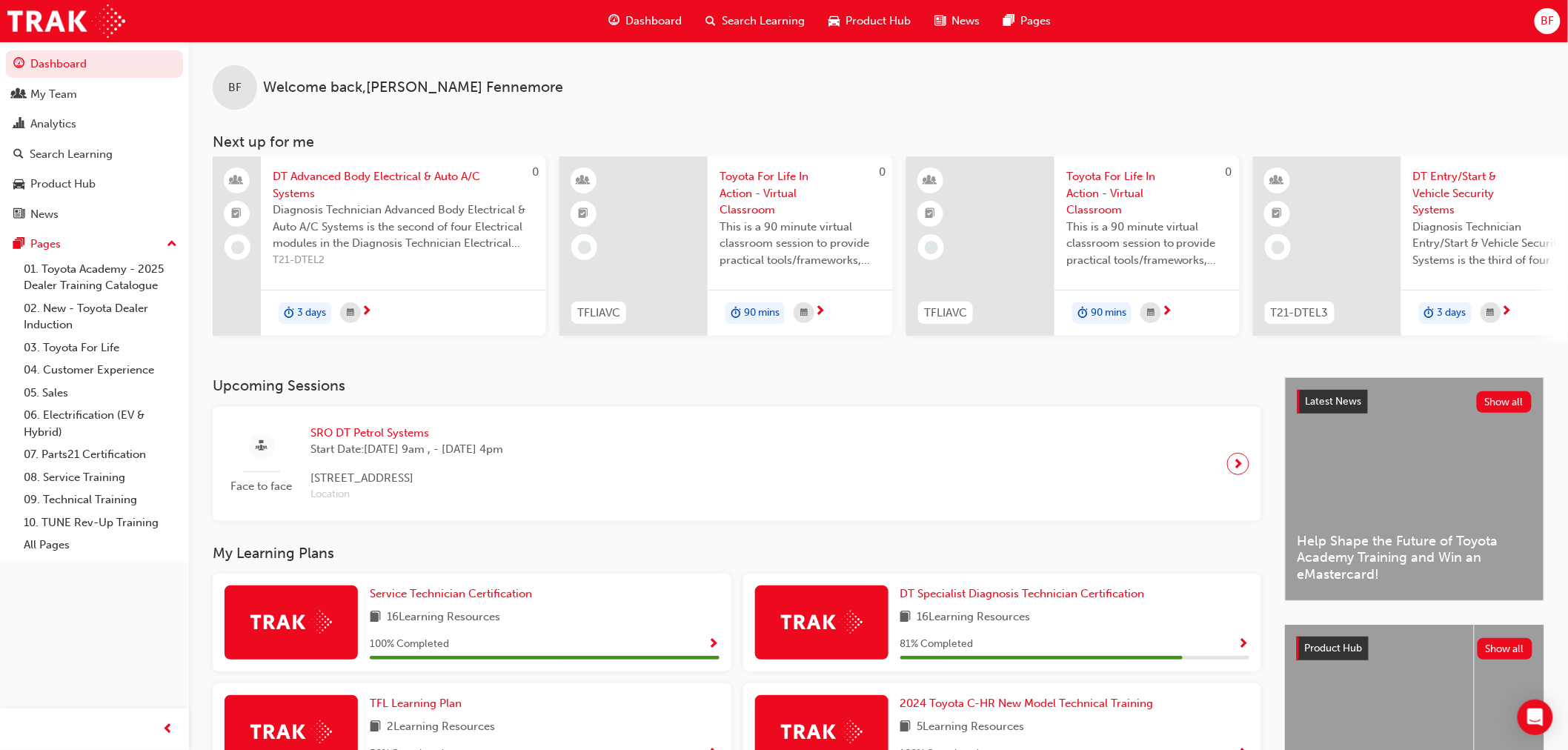
click at [1534, 20] on div "Dashboard Search Learning Product Hub News Pages BF" at bounding box center [784, 21] width 1568 height 42
click at [1551, 22] on span "BF" at bounding box center [1547, 20] width 13 height 17
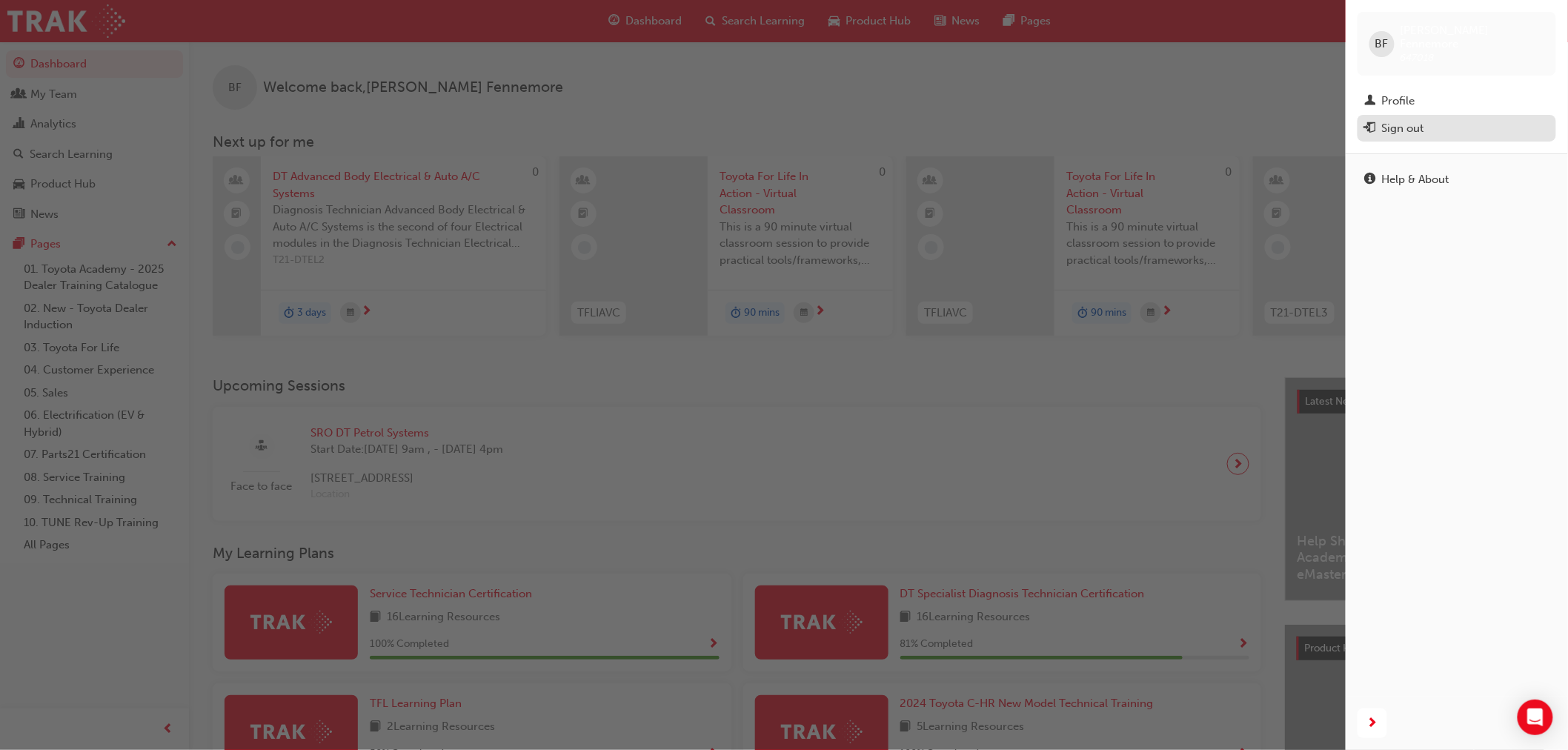
click at [1454, 119] on div "Sign out" at bounding box center [1457, 128] width 184 height 19
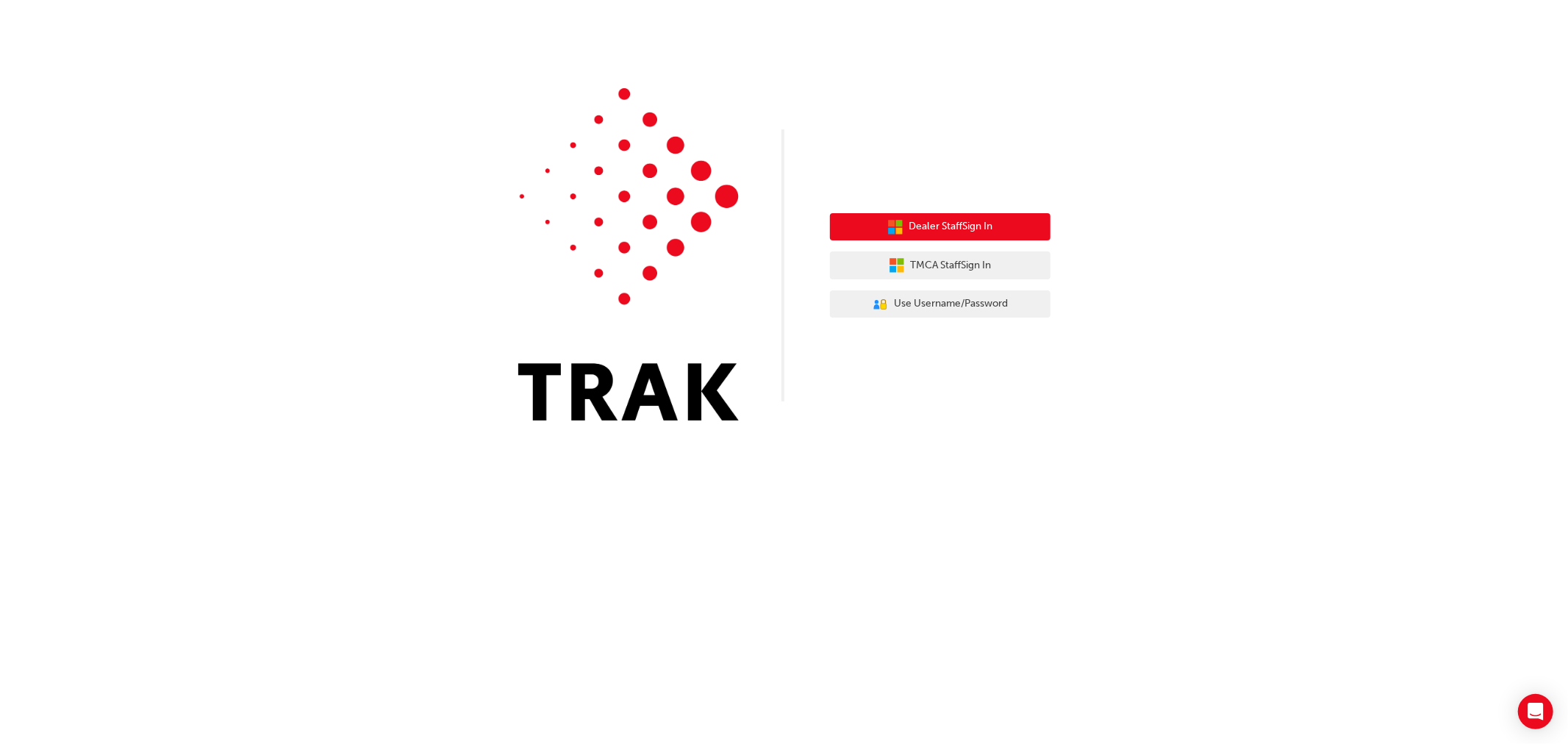
click at [948, 237] on button "Dealer Staff Sign In" at bounding box center [940, 227] width 220 height 28
